Goal: Information Seeking & Learning: Check status

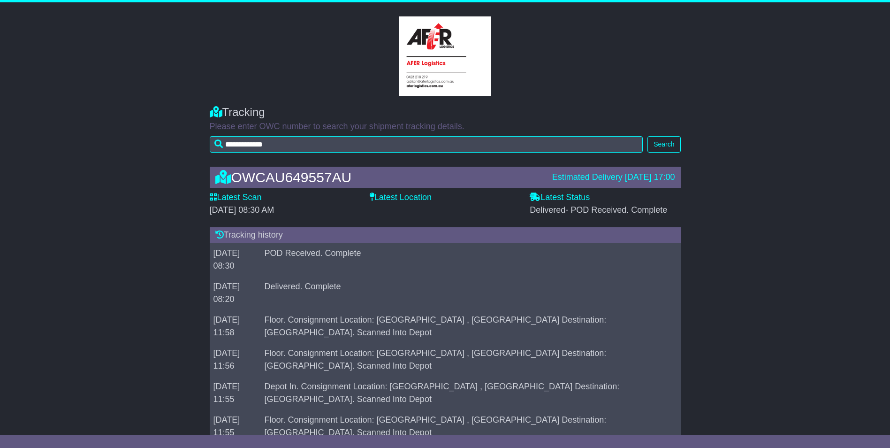
click at [311, 180] on div "OWCAU649557AU" at bounding box center [379, 176] width 337 height 15
copy div "OWCAU649557AU"
